Goal: Contribute content

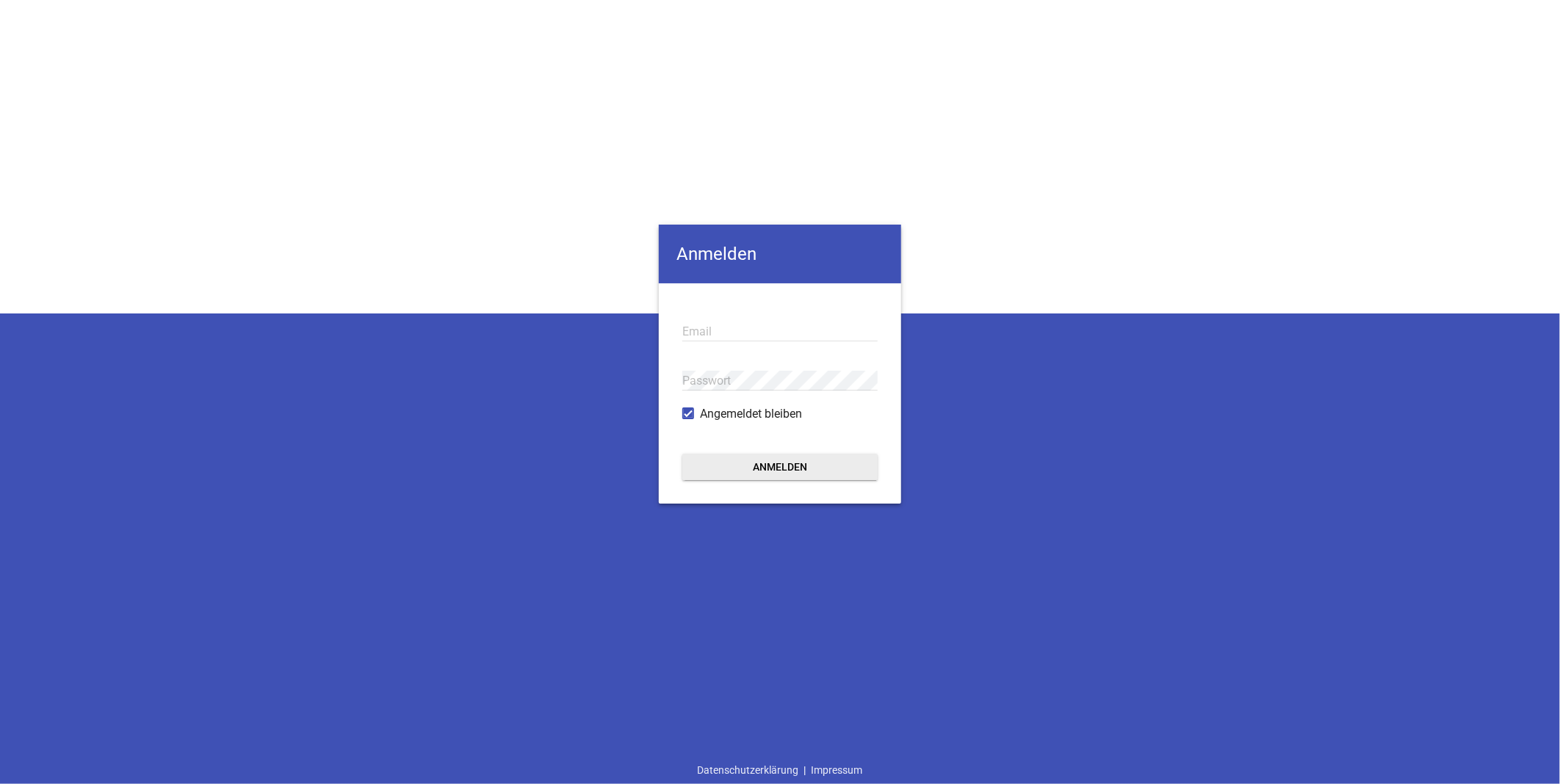
type input "[EMAIL_ADDRESS][DOMAIN_NAME]"
click at [799, 471] on button "Anmelden" at bounding box center [780, 467] width 196 height 26
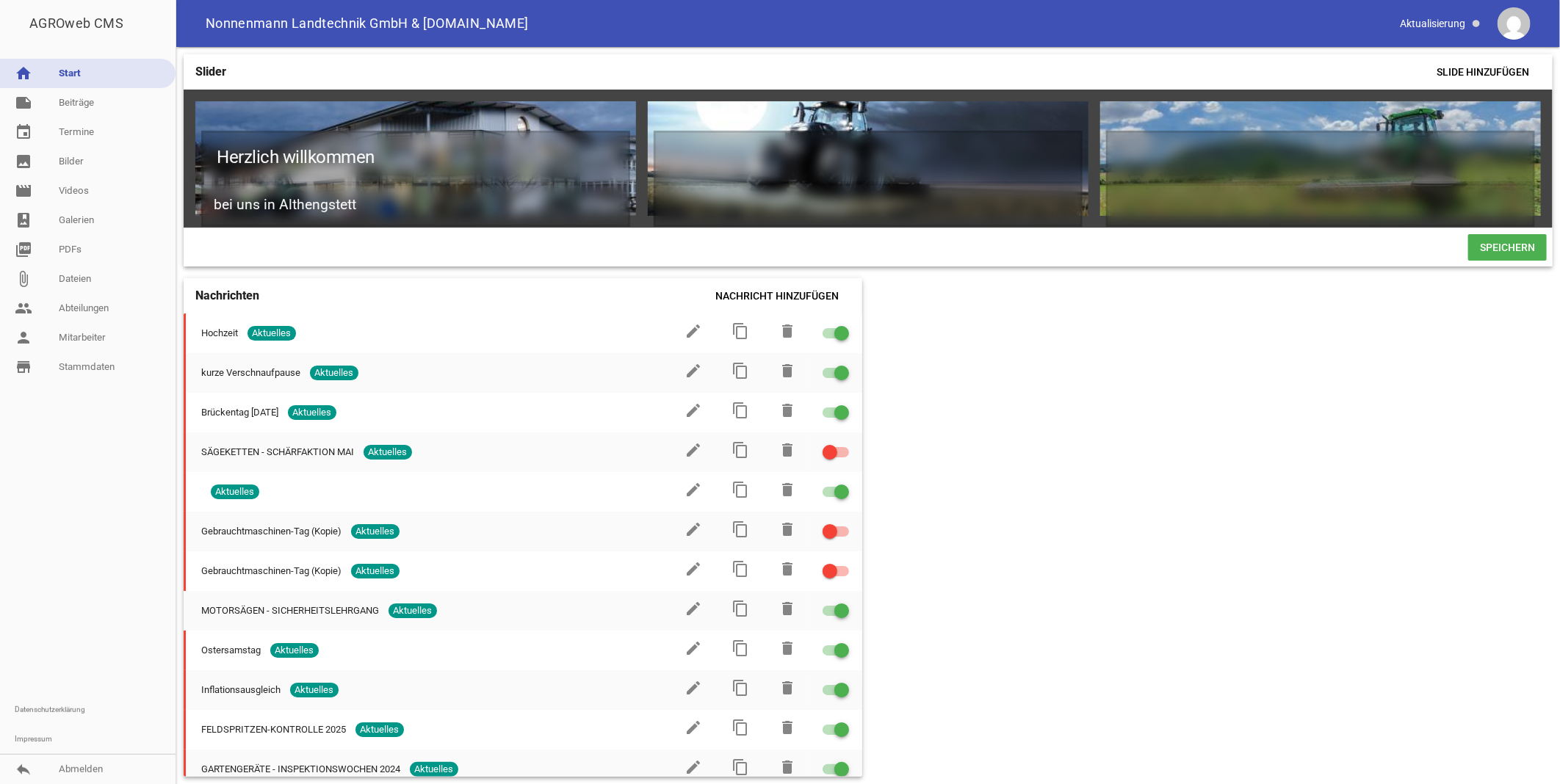
click at [75, 71] on link "home Start" at bounding box center [87, 74] width 176 height 29
click at [78, 128] on link "event Termine" at bounding box center [87, 132] width 176 height 29
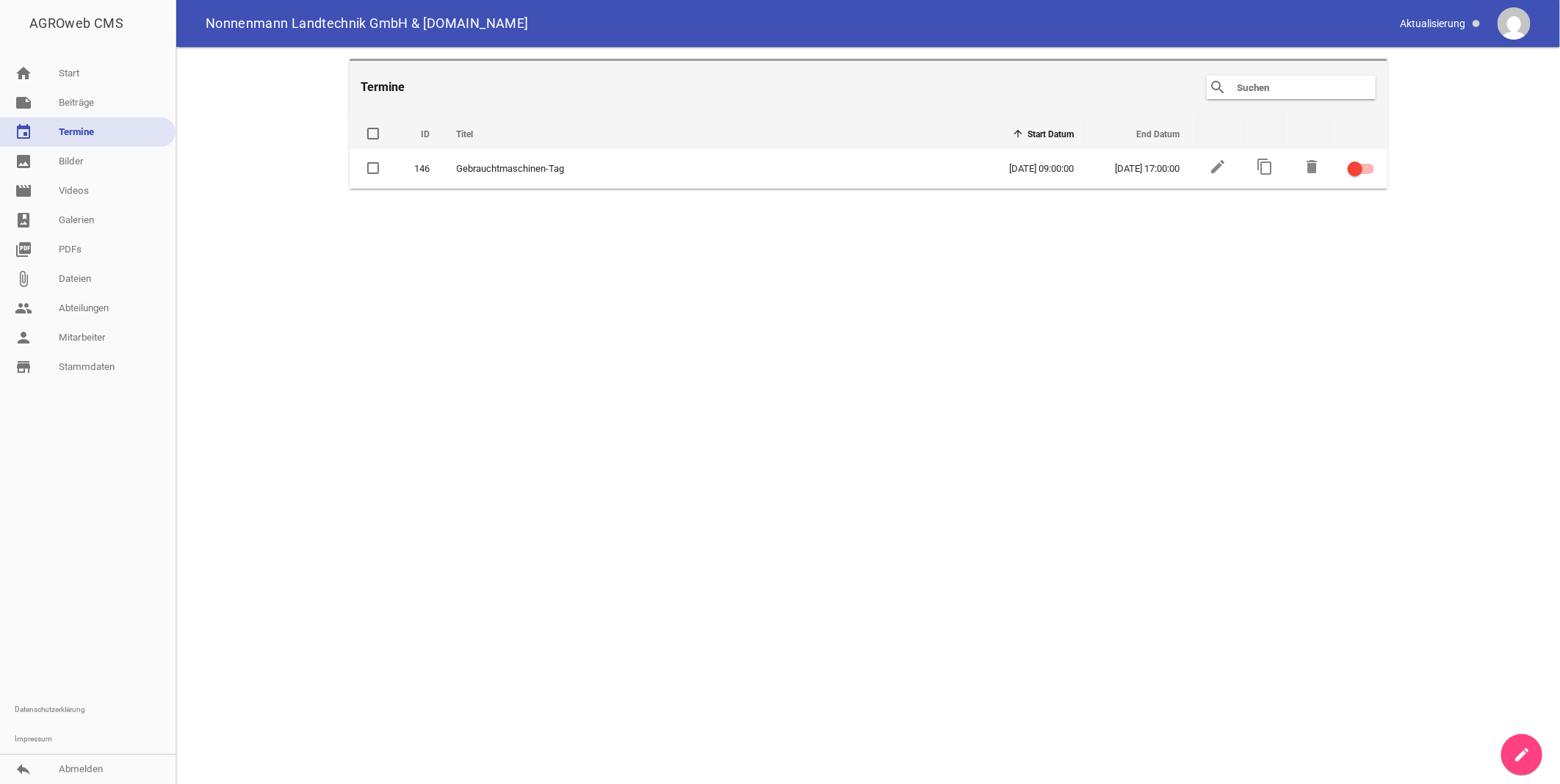
click at [1525, 748] on icon "create" at bounding box center [1521, 754] width 17 height 17
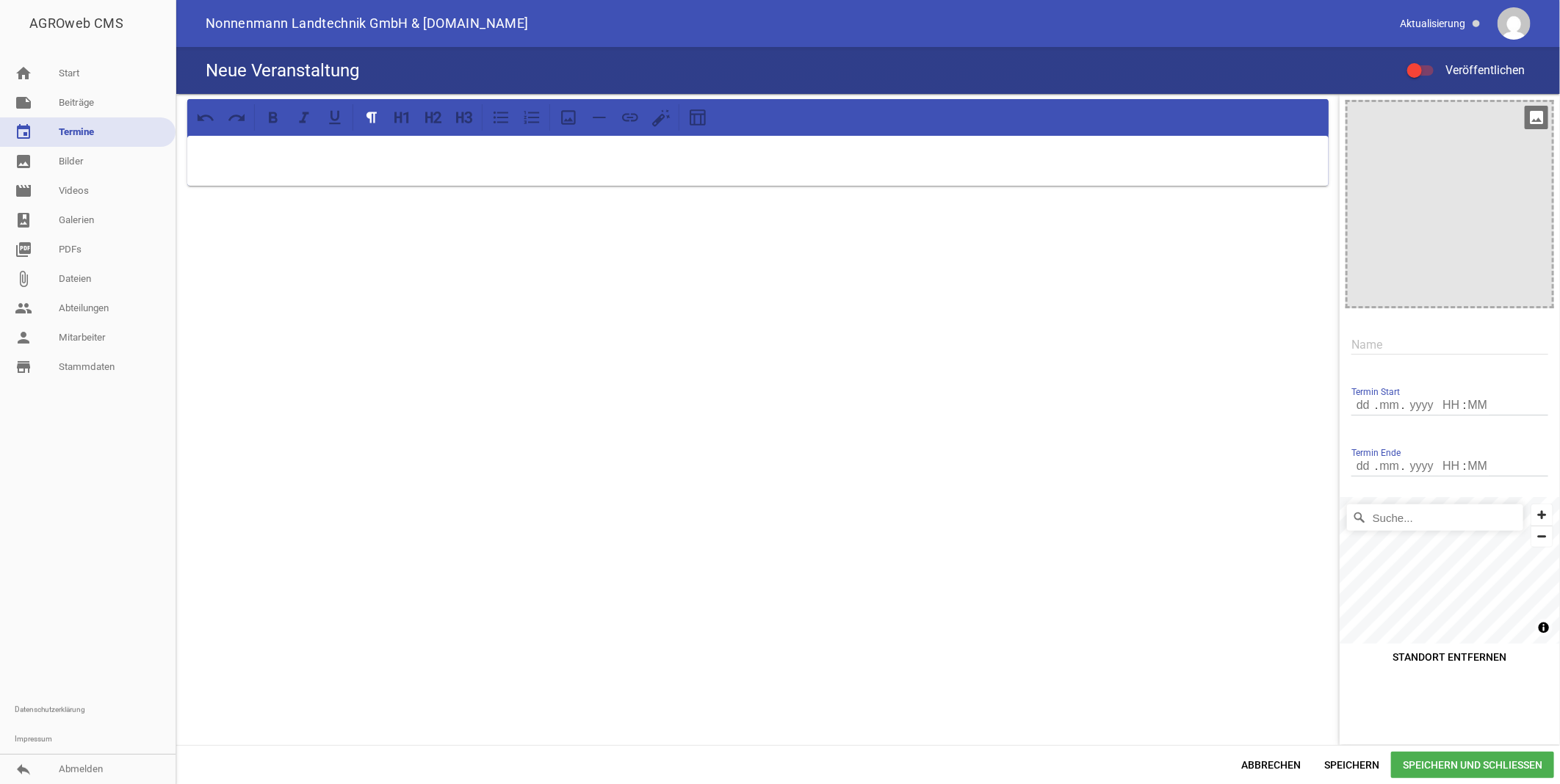
click at [1443, 201] on div at bounding box center [1449, 204] width 204 height 204
click at [1535, 115] on icon "image" at bounding box center [1536, 117] width 24 height 24
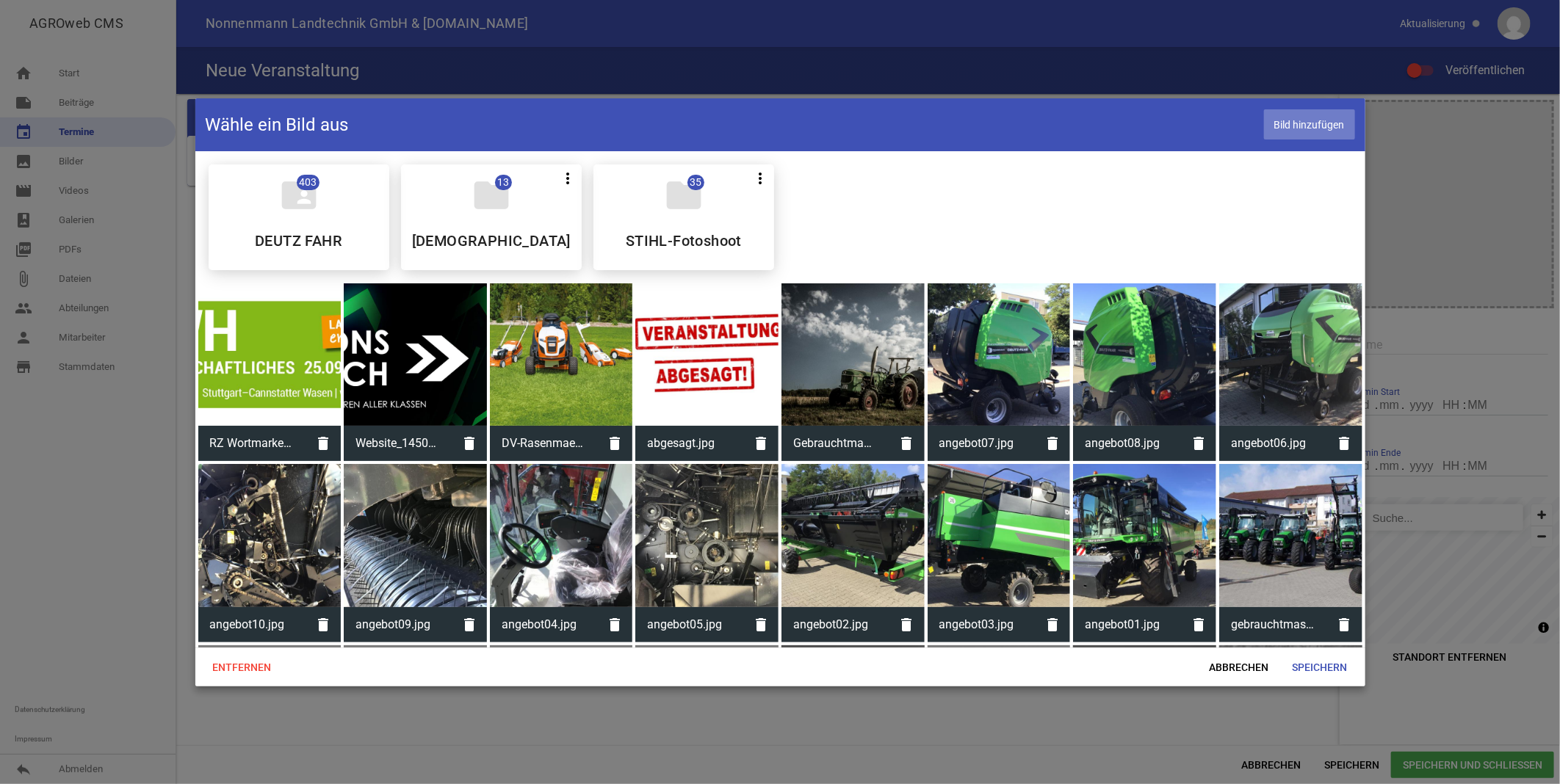
click at [1319, 120] on span "Bild hinzufügen" at bounding box center [1309, 124] width 91 height 30
click at [1307, 126] on span "Bild hinzufügen" at bounding box center [1309, 124] width 91 height 30
click at [497, 204] on icon "folder" at bounding box center [491, 195] width 41 height 41
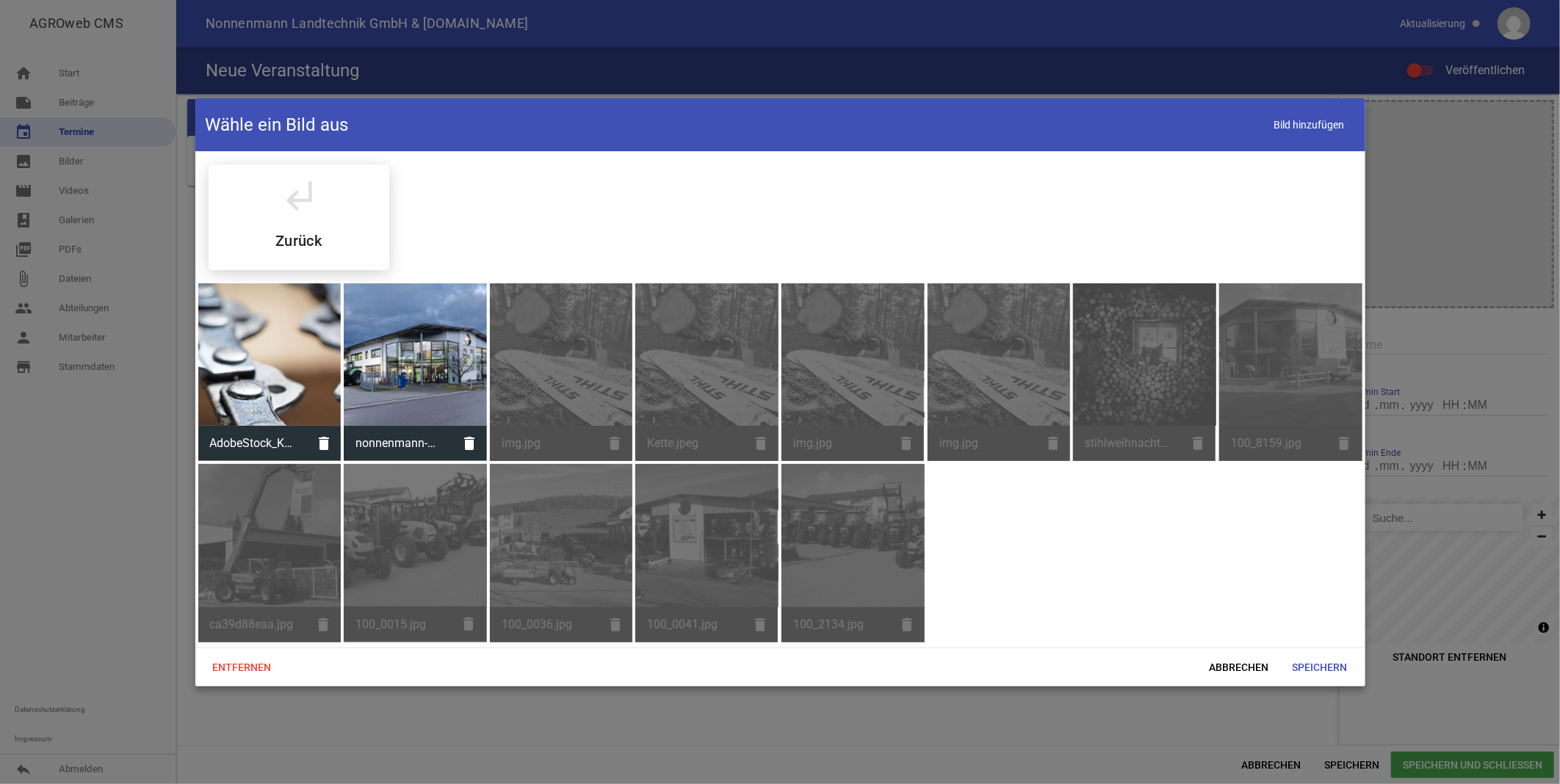
click at [497, 204] on div "subdirectory_arrow_left Zurück" at bounding box center [780, 217] width 1167 height 129
click at [1309, 123] on span "Bild hinzufügen" at bounding box center [1309, 124] width 91 height 30
click at [1329, 119] on span "Bild hinzufügen" at bounding box center [1309, 124] width 91 height 30
click at [1233, 663] on span "Abbrechen" at bounding box center [1239, 667] width 83 height 26
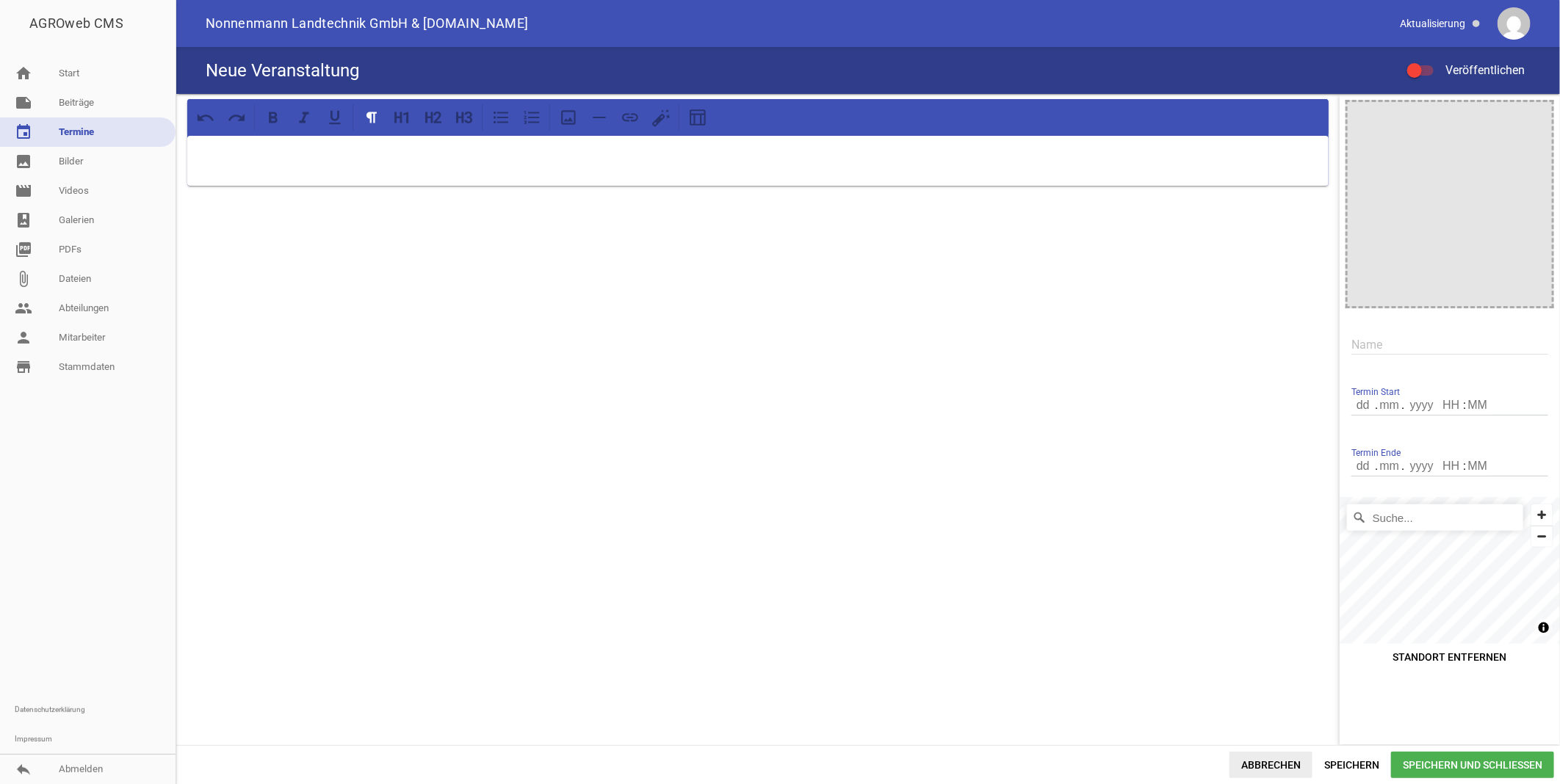
click at [1267, 759] on span "Abbrechen" at bounding box center [1271, 765] width 83 height 26
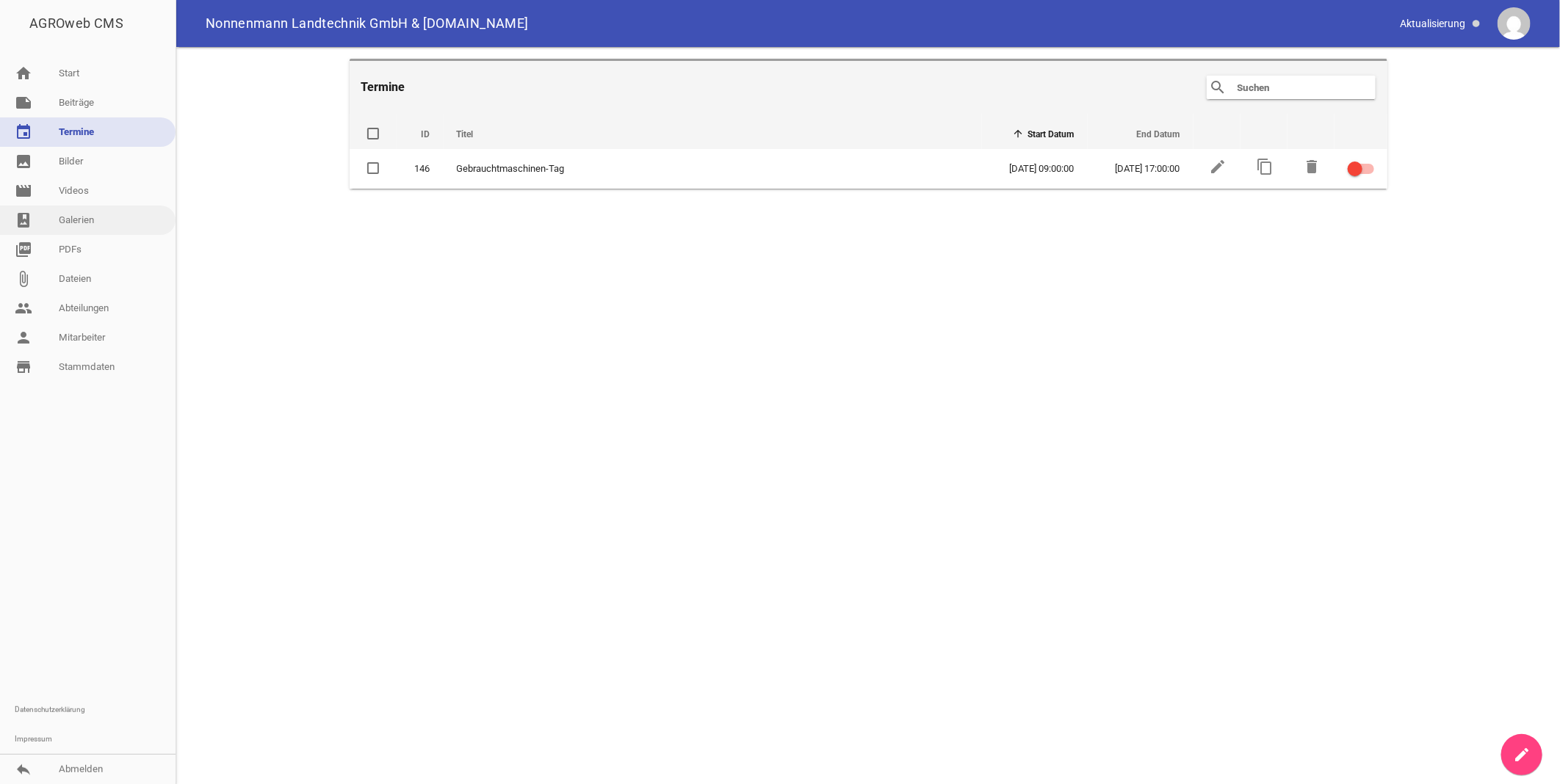
click at [93, 217] on link "photo_album Galerien" at bounding box center [87, 220] width 176 height 29
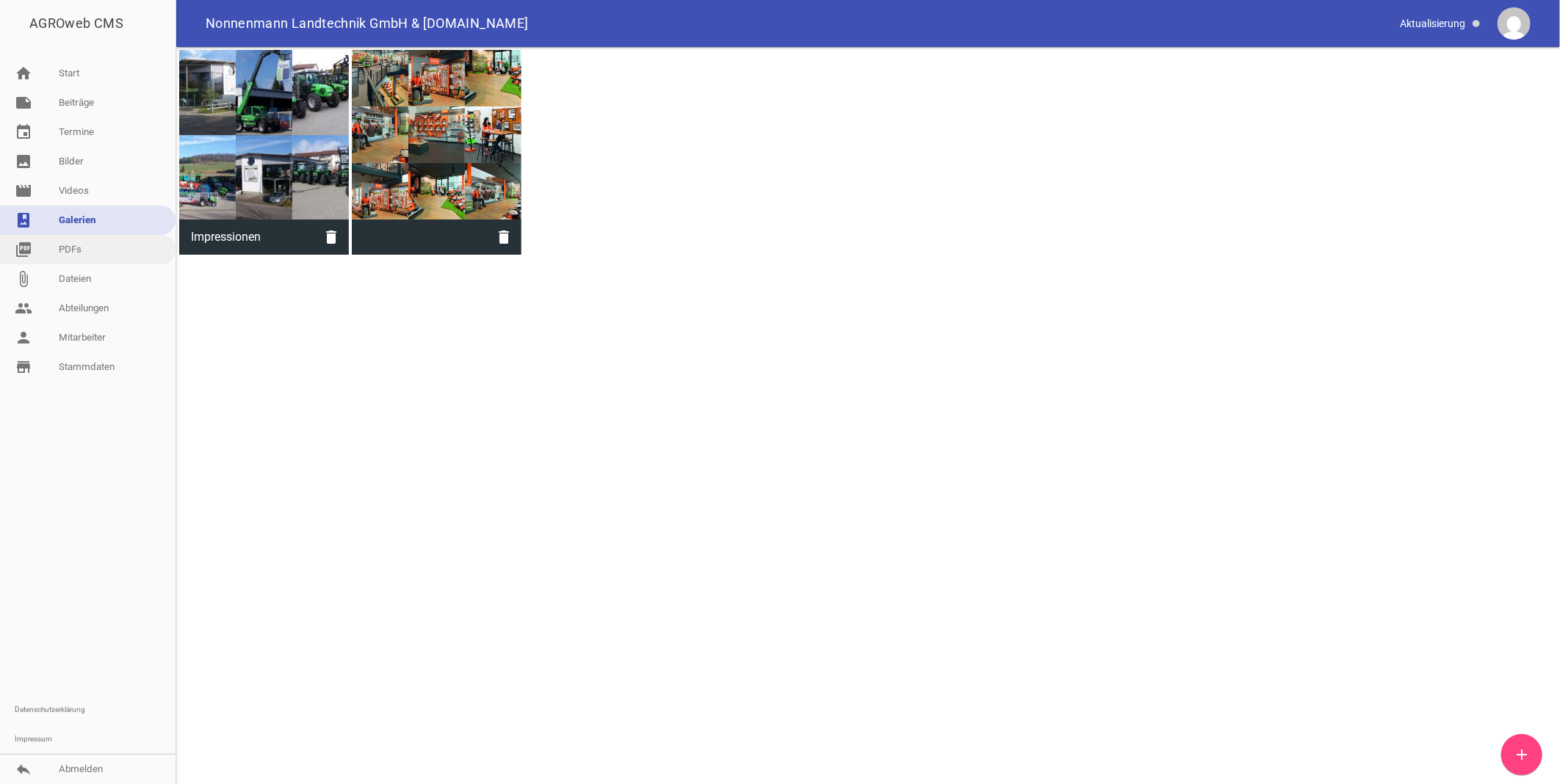
click at [76, 246] on link "picture_as_pdf PDFs" at bounding box center [87, 249] width 176 height 29
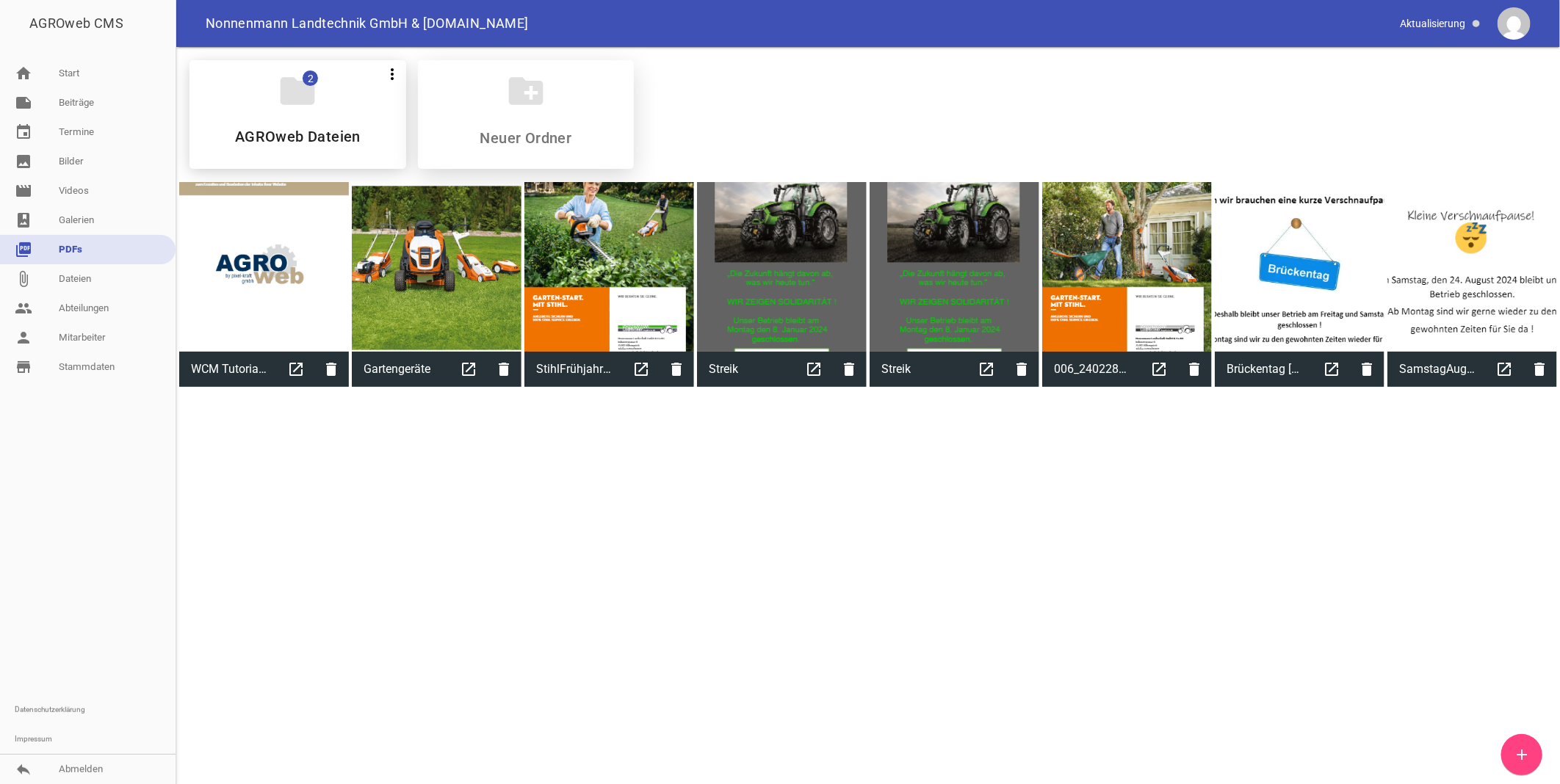
click at [524, 85] on icon "create_new_folder" at bounding box center [525, 91] width 41 height 41
click at [76, 274] on link "attach_file Dateien" at bounding box center [87, 279] width 176 height 29
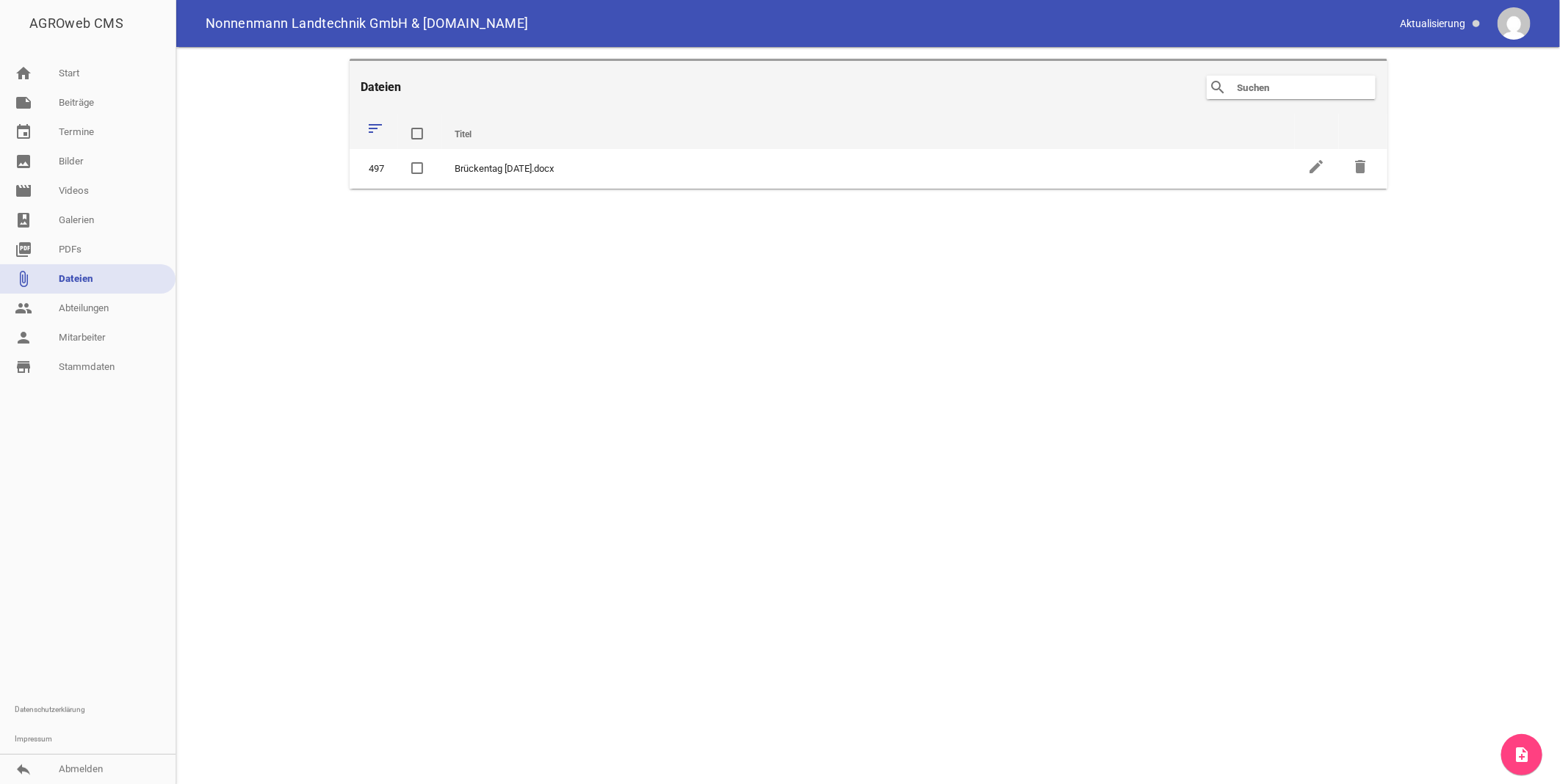
click at [1522, 753] on icon "note_add" at bounding box center [1521, 754] width 17 height 17
